Goal: Task Accomplishment & Management: Complete application form

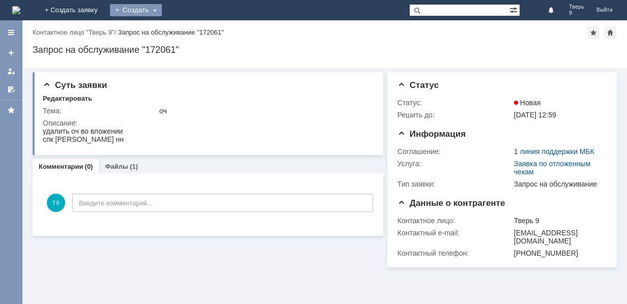
click at [162, 7] on div "Создать" at bounding box center [136, 10] width 52 height 12
click at [189, 30] on link "Заявка" at bounding box center [150, 30] width 77 height 12
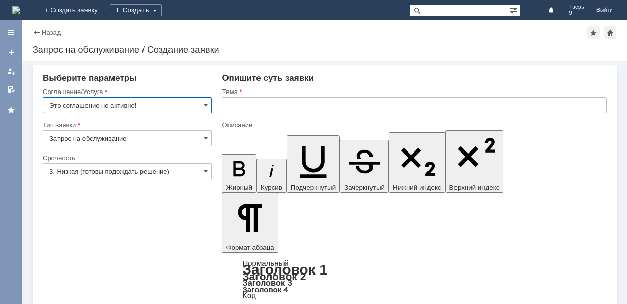
click at [162, 104] on input "Это соглашение не активно!" at bounding box center [127, 105] width 169 height 16
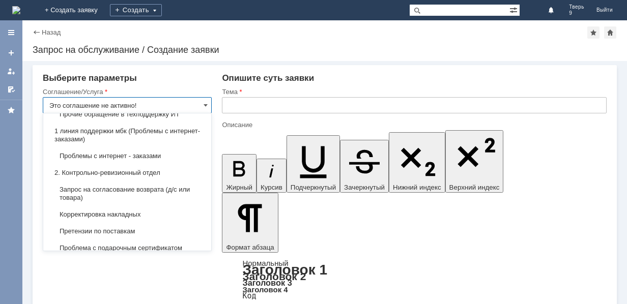
scroll to position [153, 0]
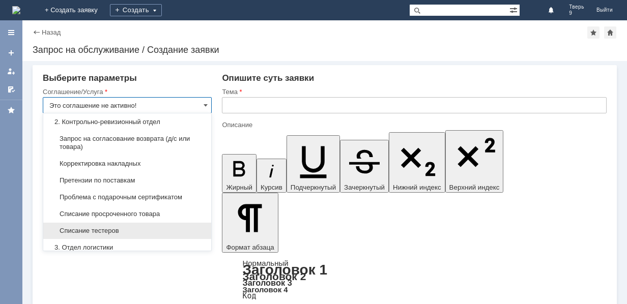
click at [89, 228] on span "Списание тестеров" at bounding box center [127, 231] width 156 height 8
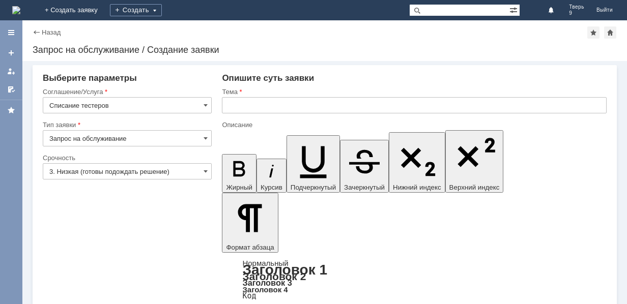
type input "Списание тестеров"
click at [119, 173] on input "3. Низкая (готовы подождать решение)" at bounding box center [127, 171] width 169 height 16
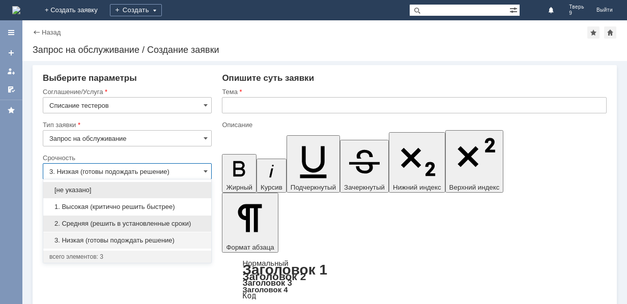
click at [107, 223] on span "2. Средняя (решить в установленные сроки)" at bounding box center [127, 224] width 156 height 8
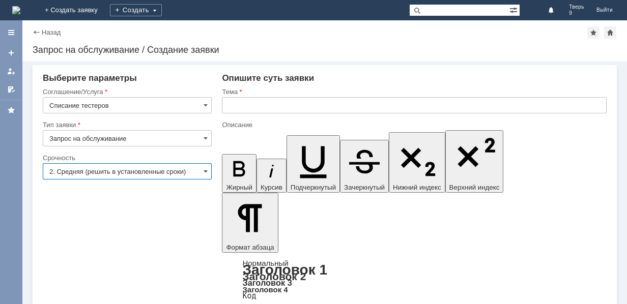
type input "2. Средняя (решить в установленные сроки)"
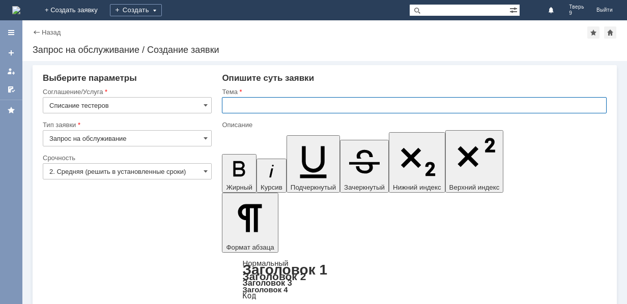
click at [300, 105] on input "text" at bounding box center [414, 105] width 385 height 16
type input "Списание тестеров"
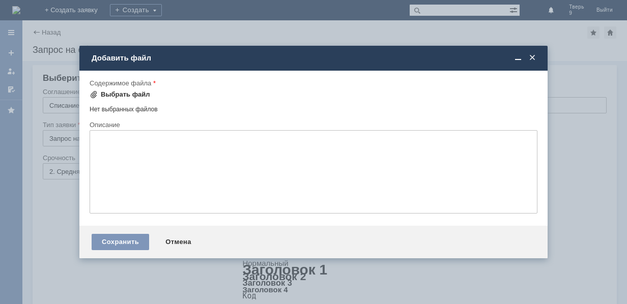
click at [127, 95] on div "Выбрать файл" at bounding box center [125, 95] width 49 height 8
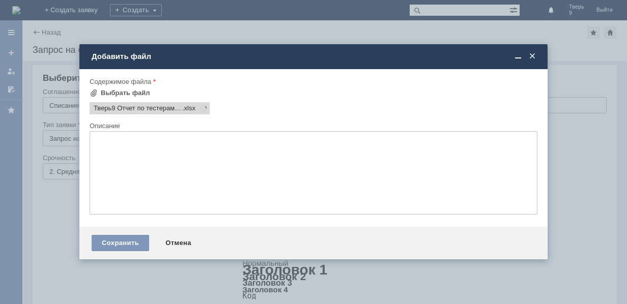
scroll to position [0, 0]
click at [122, 241] on div "Сохранить" at bounding box center [121, 243] width 58 height 16
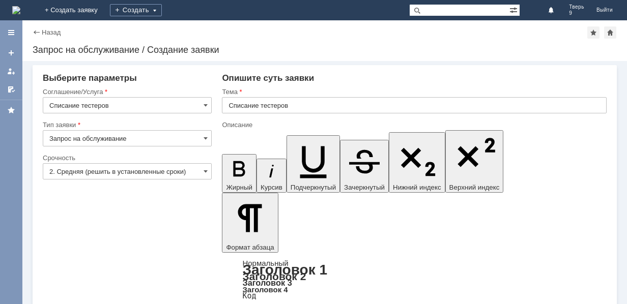
scroll to position [31, 0]
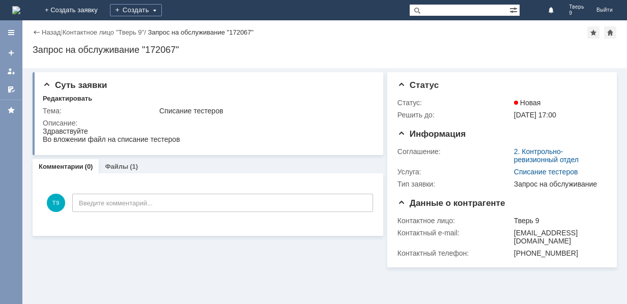
click at [20, 11] on img at bounding box center [16, 10] width 8 height 8
